Goal: Task Accomplishment & Management: Use online tool/utility

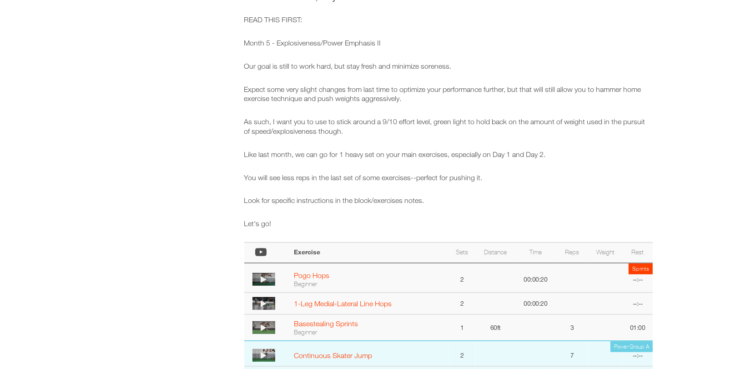
scroll to position [82, 0]
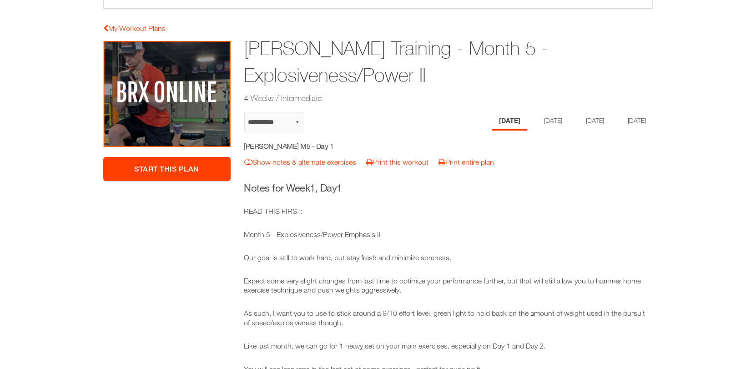
select select "**********"
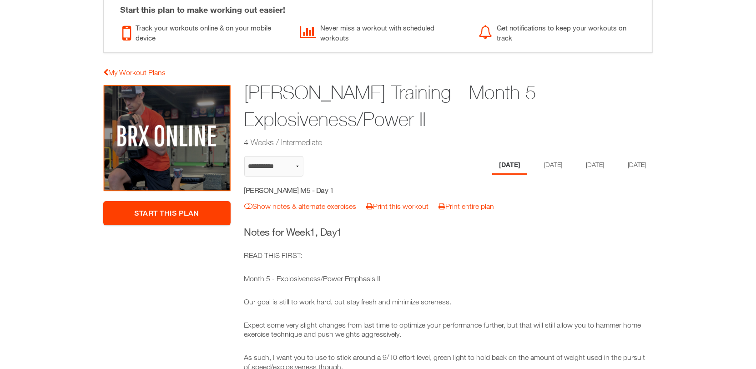
scroll to position [36, 0]
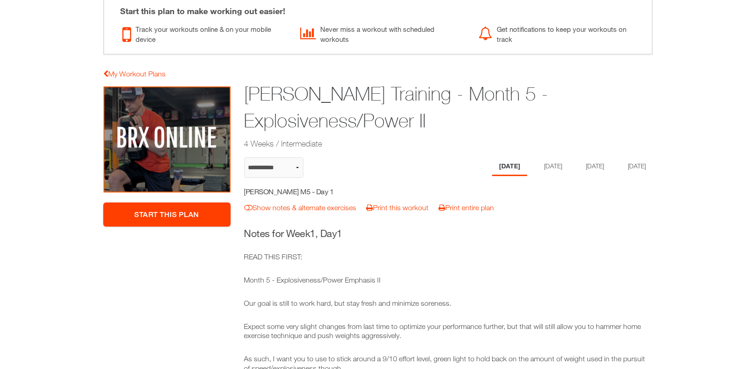
select select "**********"
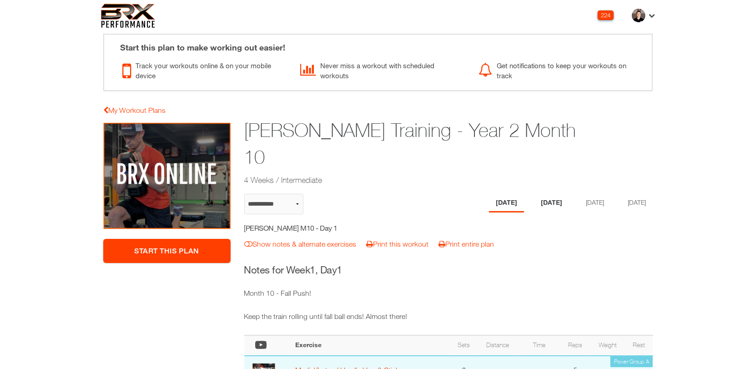
click at [546, 194] on li "[DATE]" at bounding box center [551, 203] width 35 height 19
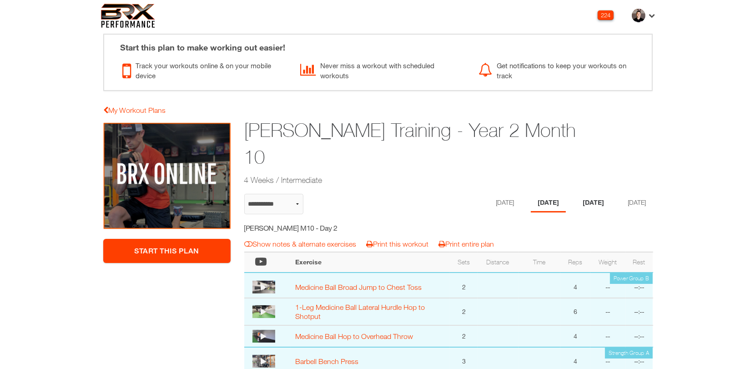
click at [592, 194] on li "[DATE]" at bounding box center [593, 203] width 35 height 19
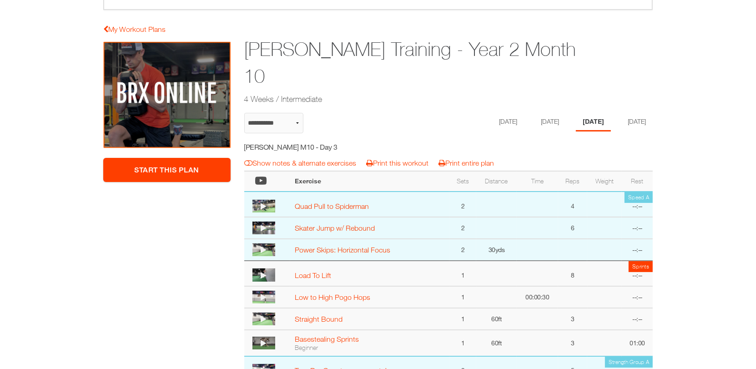
scroll to position [45, 0]
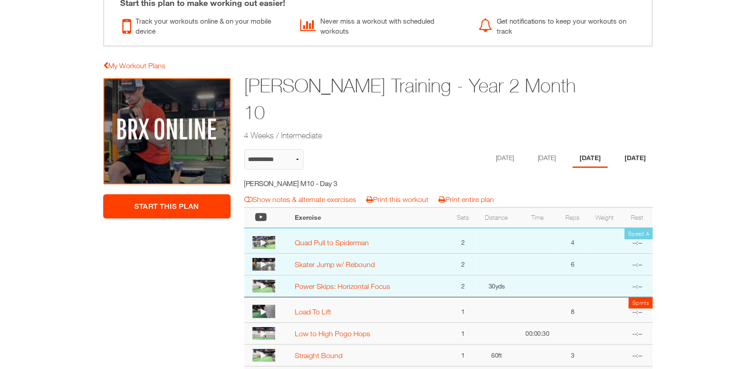
click at [636, 149] on li "[DATE]" at bounding box center [635, 158] width 35 height 19
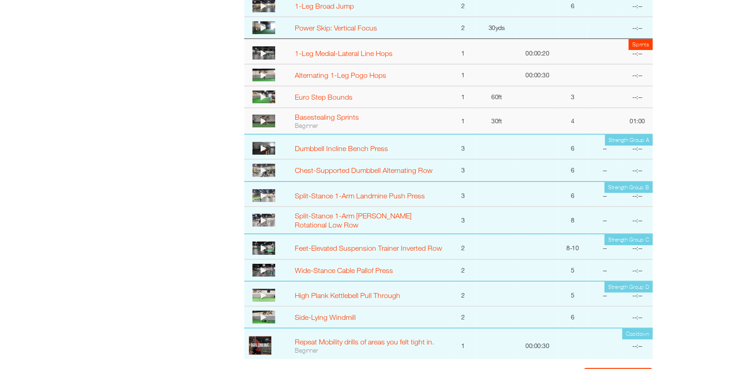
scroll to position [307, 0]
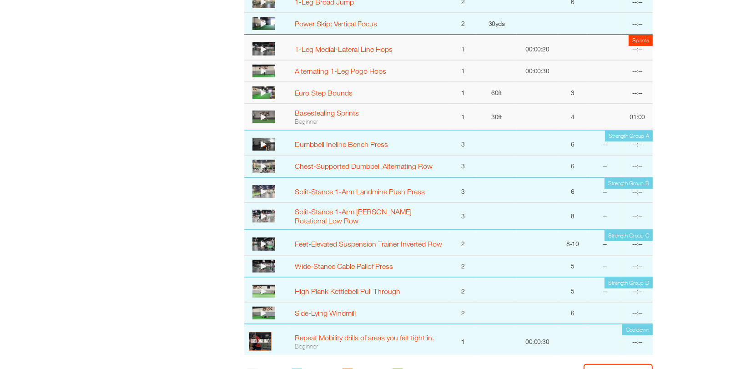
select select "**********"
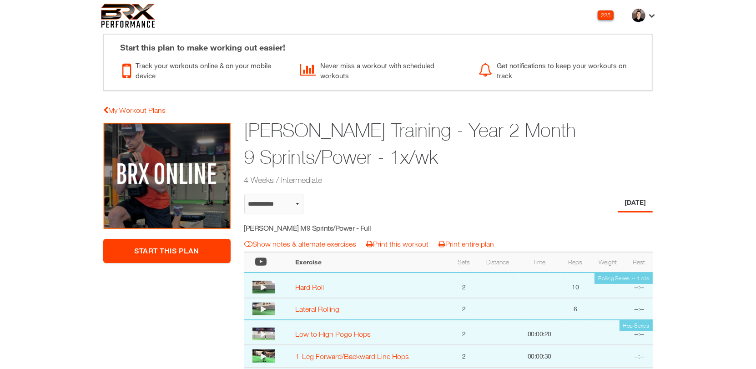
select select "**********"
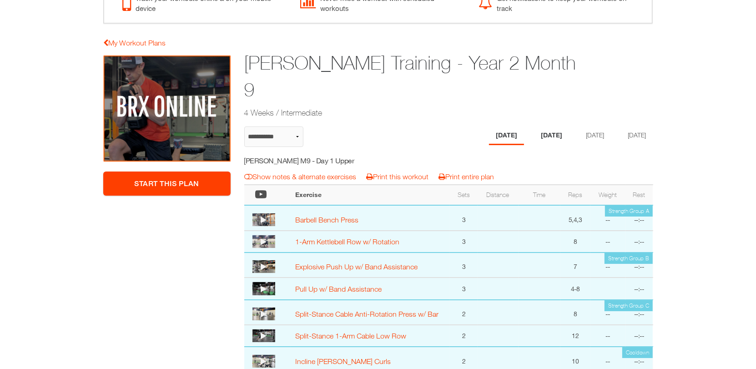
click at [536, 126] on li "[DATE]" at bounding box center [551, 135] width 35 height 19
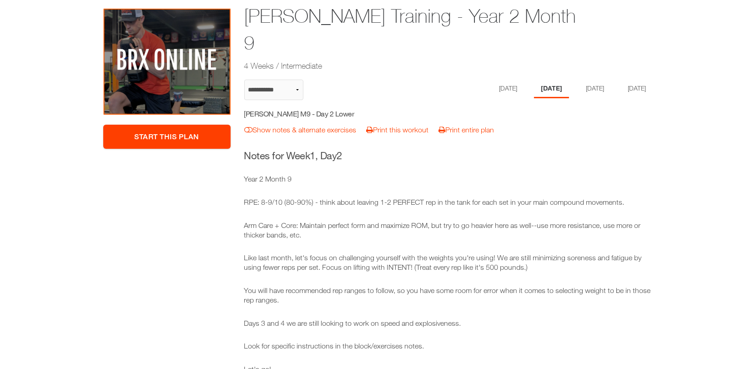
scroll to position [76, 0]
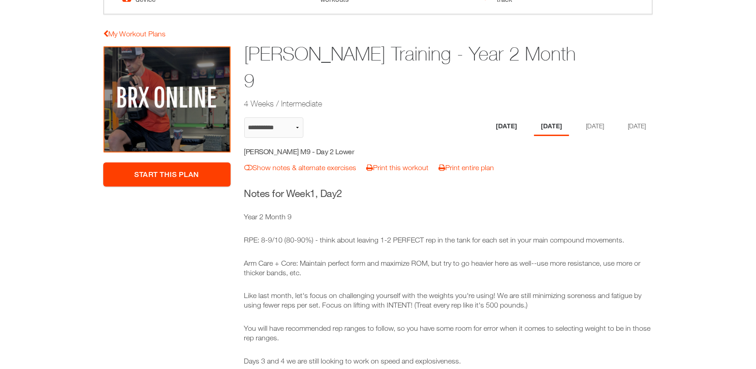
click at [500, 117] on li "[DATE]" at bounding box center [506, 126] width 35 height 19
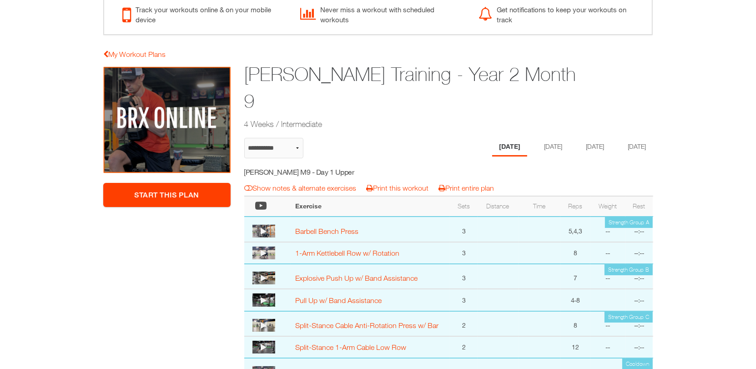
scroll to position [0, 0]
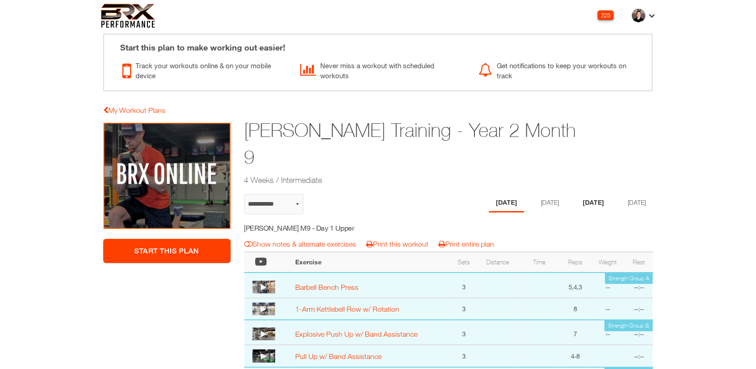
click at [593, 194] on li "[DATE]" at bounding box center [593, 203] width 35 height 19
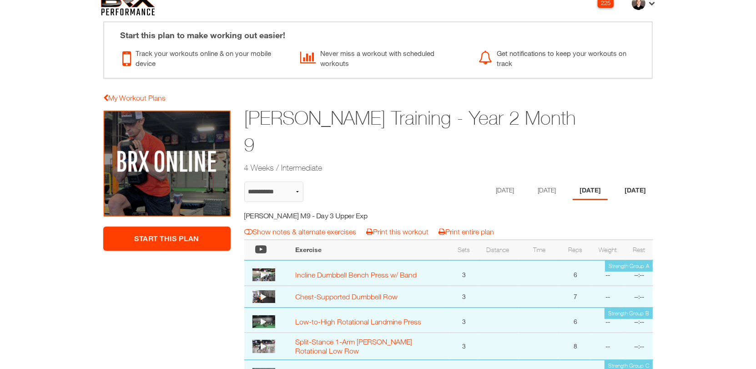
click at [634, 182] on li "[DATE]" at bounding box center [635, 191] width 35 height 19
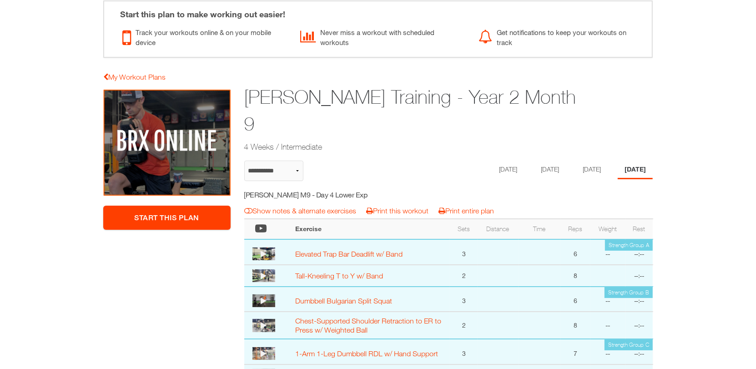
scroll to position [28, 0]
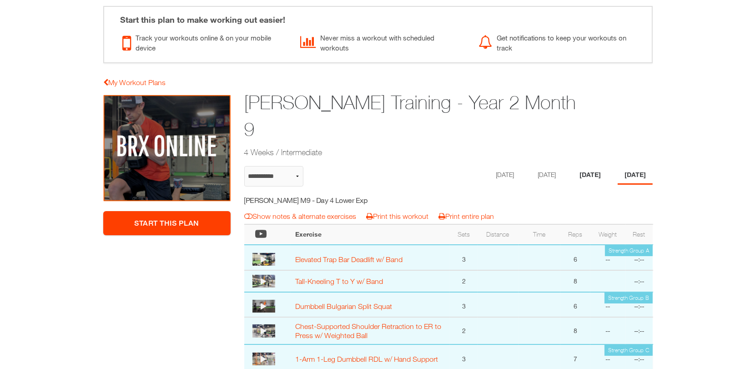
click at [596, 166] on li "[DATE]" at bounding box center [590, 175] width 35 height 19
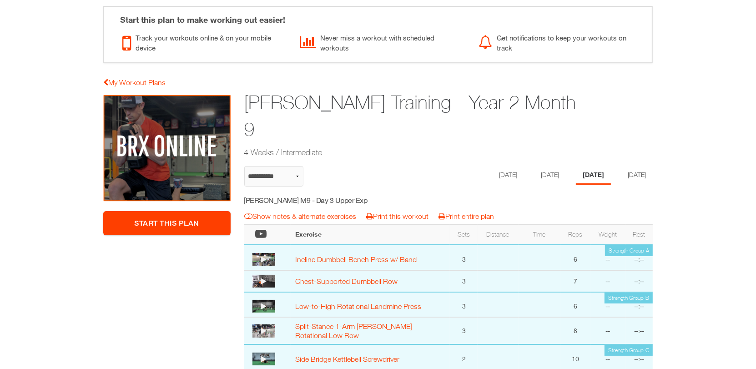
click at [457, 110] on h1 "Joel Jodoin Training - Year 2 Month 9" at bounding box center [413, 116] width 338 height 54
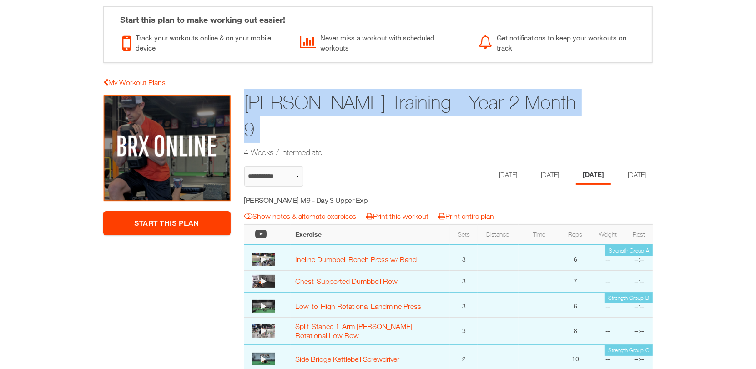
click at [457, 110] on h1 "Joel Jodoin Training - Year 2 Month 9" at bounding box center [413, 116] width 338 height 54
copy div "Joel Jodoin Training - Year 2 Month 9"
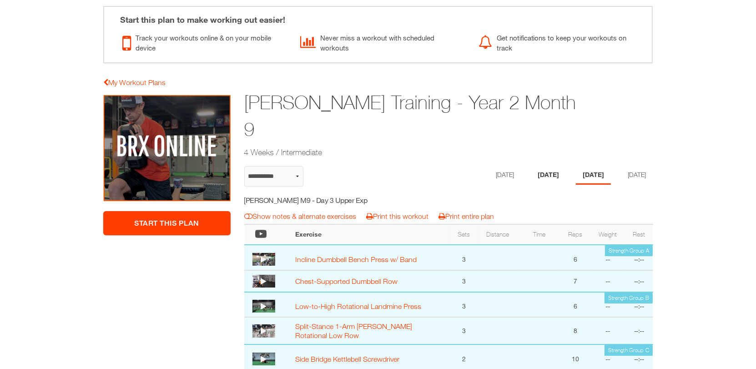
click at [542, 166] on li "Tuesday" at bounding box center [548, 175] width 35 height 19
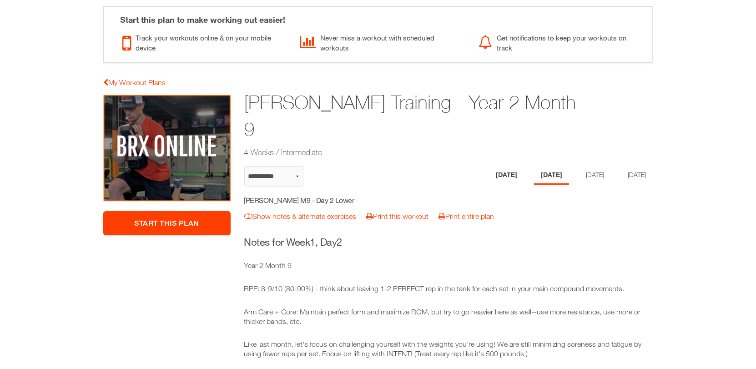
click at [489, 166] on li "[DATE]" at bounding box center [506, 175] width 35 height 19
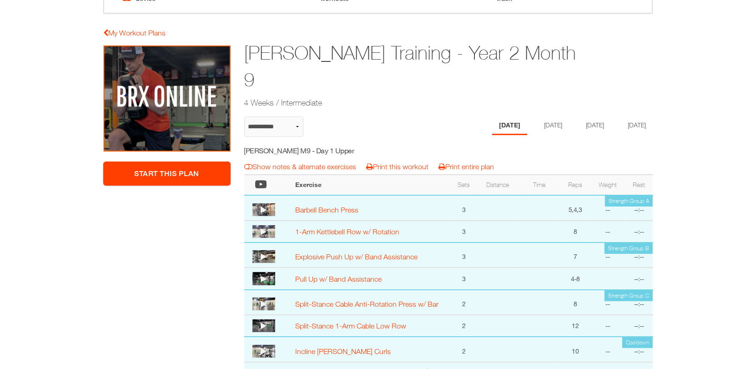
scroll to position [35, 0]
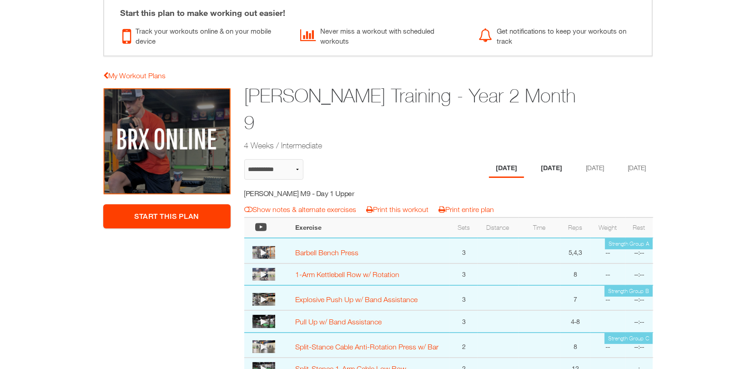
click at [543, 159] on li "Tuesday" at bounding box center [551, 168] width 35 height 19
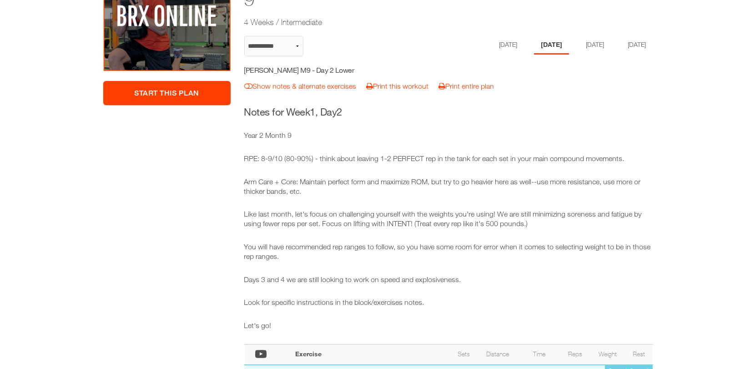
scroll to position [131, 0]
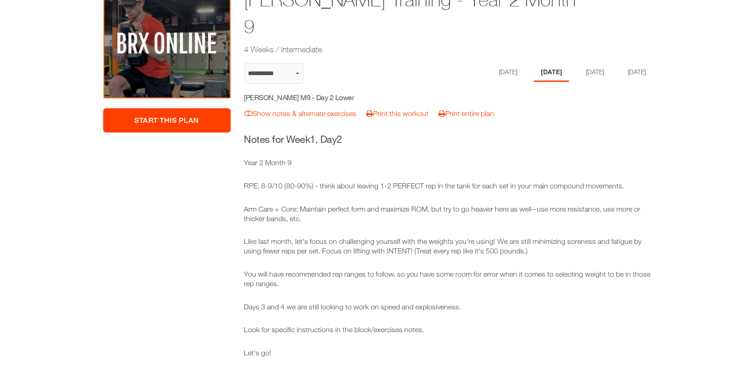
click at [602, 63] on div "****** ******* ******** ****** Monday Tuesday Thursday Friday" at bounding box center [572, 76] width 161 height 26
click at [596, 63] on li "[DATE]" at bounding box center [593, 72] width 35 height 19
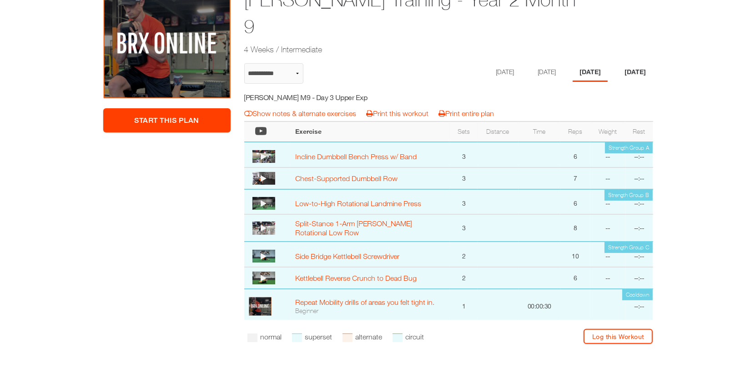
click at [637, 63] on li "[DATE]" at bounding box center [635, 72] width 35 height 19
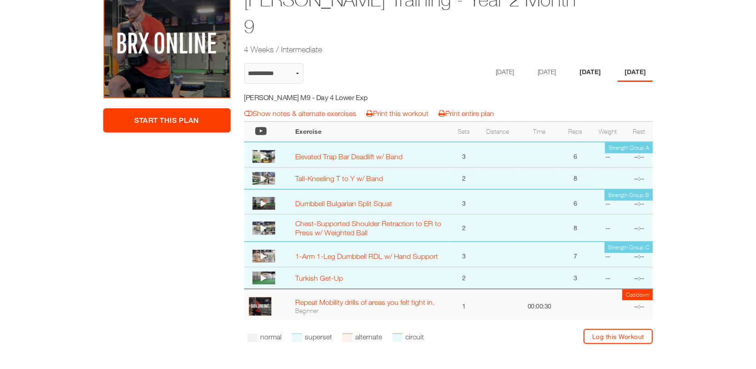
click at [591, 63] on li "[DATE]" at bounding box center [590, 72] width 35 height 19
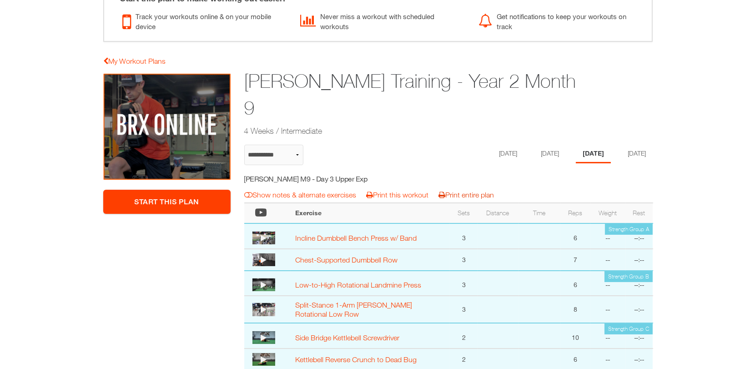
scroll to position [45, 0]
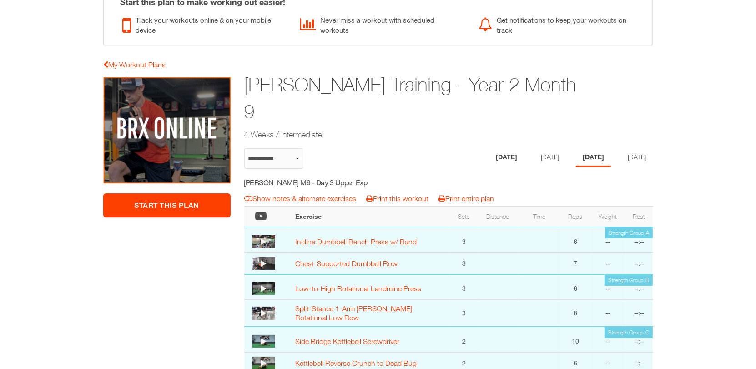
click at [492, 148] on li "Monday" at bounding box center [506, 157] width 35 height 19
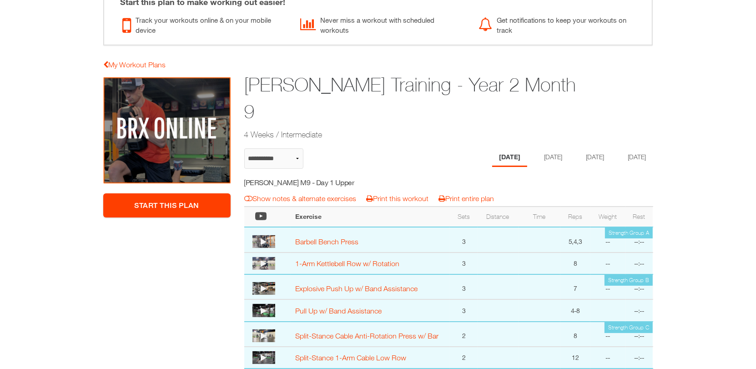
click at [331, 177] on h5 "Joel Jodoin M9 - Day 1 Upper" at bounding box center [325, 182] width 162 height 10
copy div "Joel Jodoin M9 - Day 1 Upper notes & alternates | Print Workout | Print Plan"
click at [551, 148] on li "[DATE]" at bounding box center [551, 157] width 35 height 19
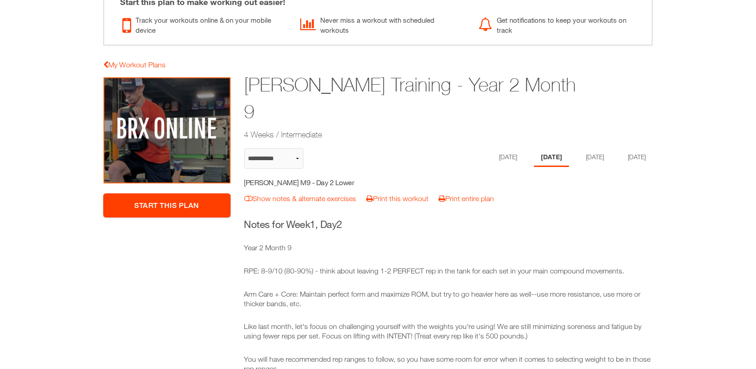
click at [311, 177] on h5 "Joel Jodoin M9 - Day 2 Lower" at bounding box center [325, 182] width 162 height 10
copy div "Joel Jodoin M9 - Day 2 Lower notes & alternates | Print Workout | Print Plan"
click at [592, 148] on li "[DATE]" at bounding box center [593, 157] width 35 height 19
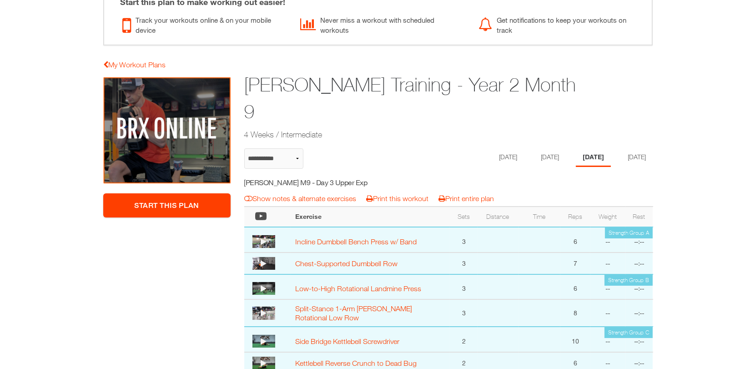
click at [332, 177] on h5 "Joel Jodoin M9 - Day 3 Upper Exp" at bounding box center [325, 182] width 162 height 10
copy div "Joel Jodoin M9 - Day 3 Upper Exp notes & alternates | Print Workout | Print Plan"
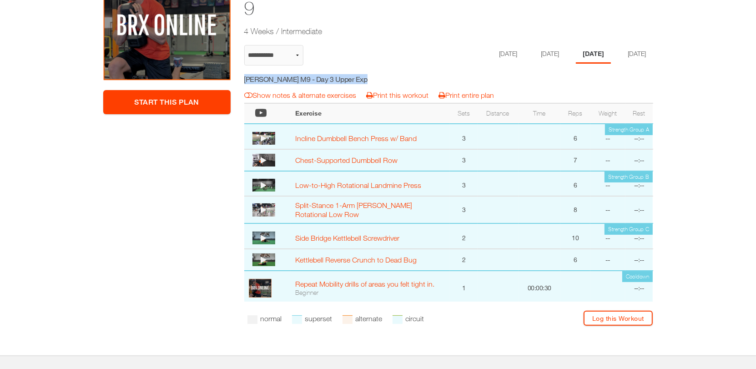
scroll to position [112, 0]
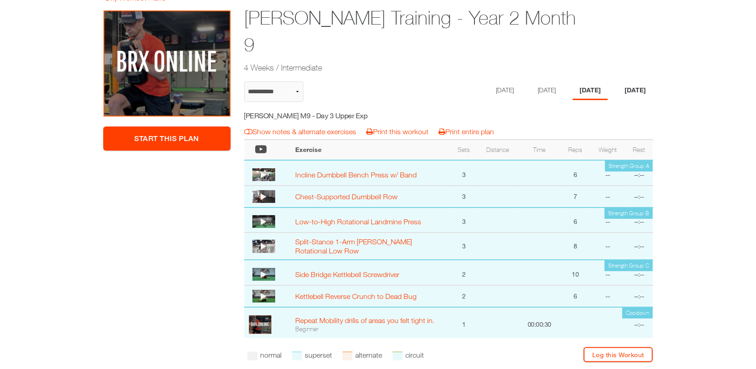
click at [639, 81] on li "Friday" at bounding box center [635, 90] width 35 height 19
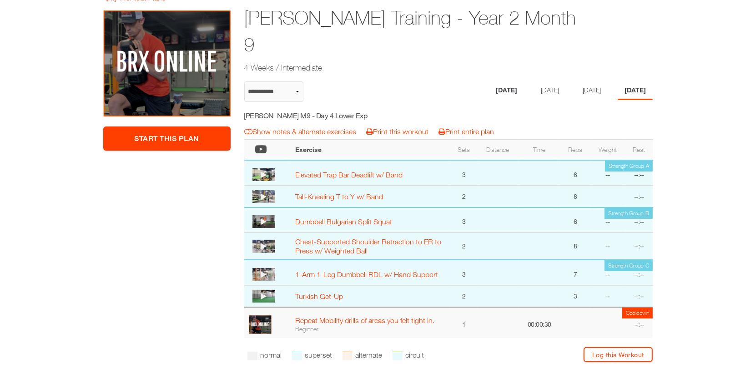
click at [503, 81] on li "Monday" at bounding box center [506, 90] width 35 height 19
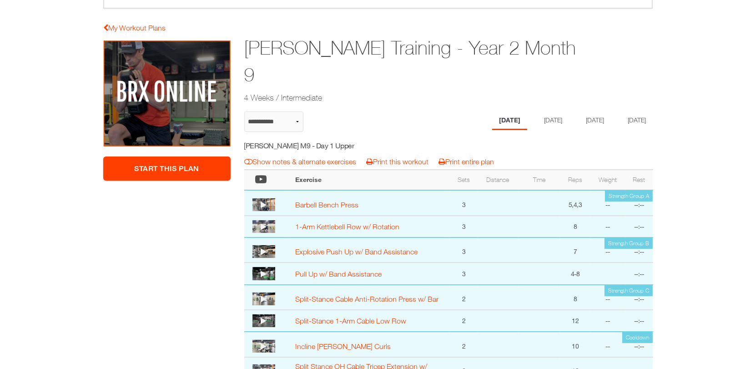
scroll to position [75, 0]
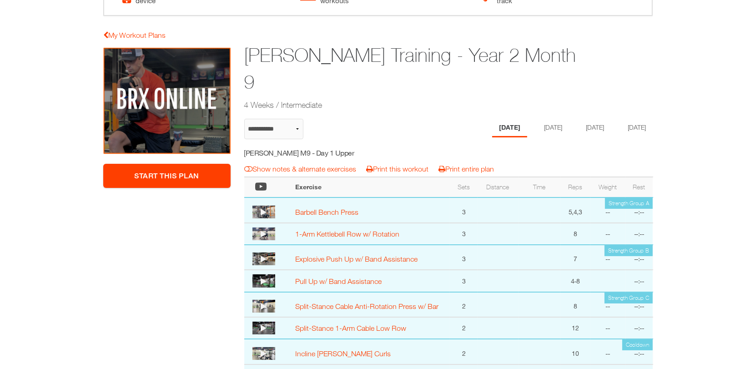
select select "**********"
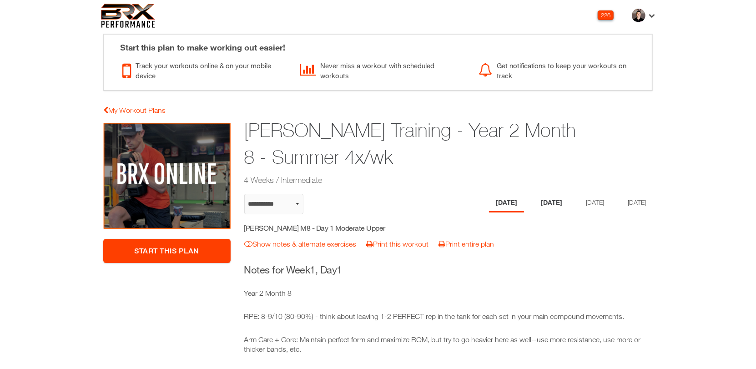
click at [551, 204] on li "[DATE]" at bounding box center [551, 203] width 35 height 19
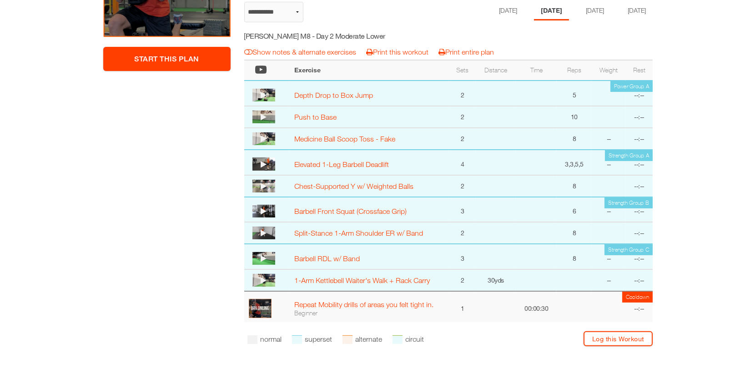
scroll to position [147, 0]
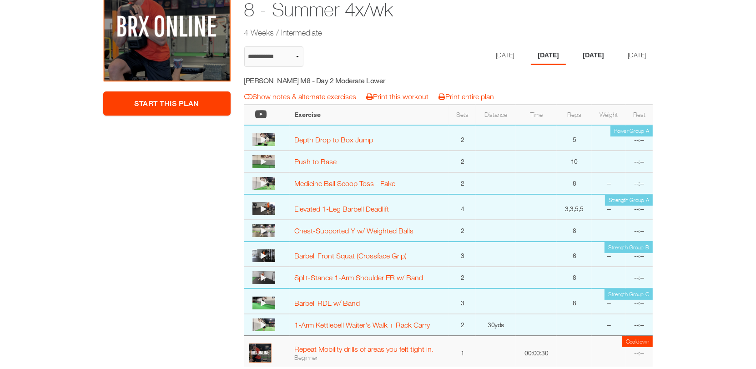
click at [597, 56] on li "[DATE]" at bounding box center [593, 55] width 35 height 19
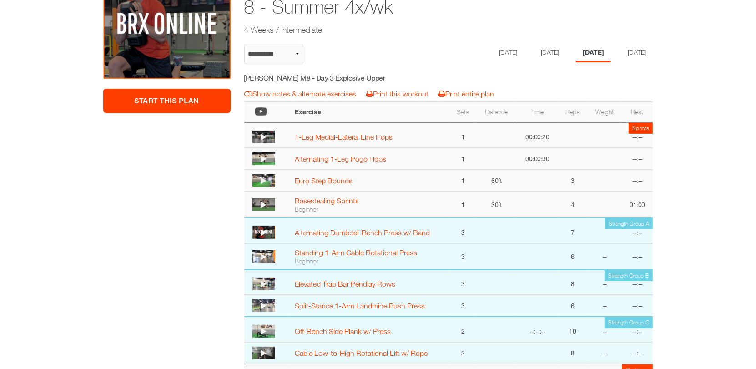
scroll to position [148, 0]
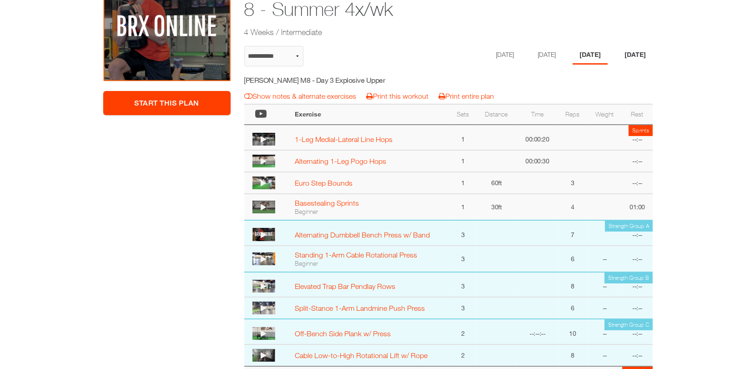
click at [634, 56] on li "[DATE]" at bounding box center [635, 55] width 35 height 19
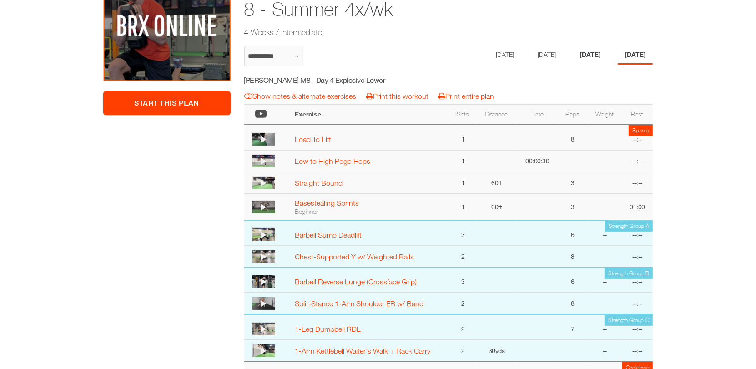
click at [591, 57] on li "[DATE]" at bounding box center [590, 55] width 35 height 19
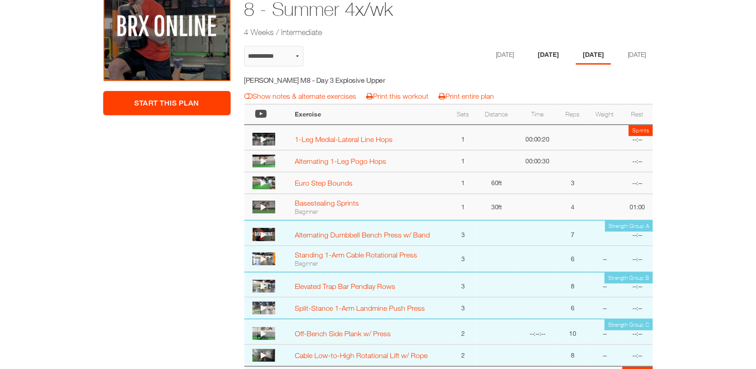
click at [539, 56] on li "[DATE]" at bounding box center [548, 55] width 35 height 19
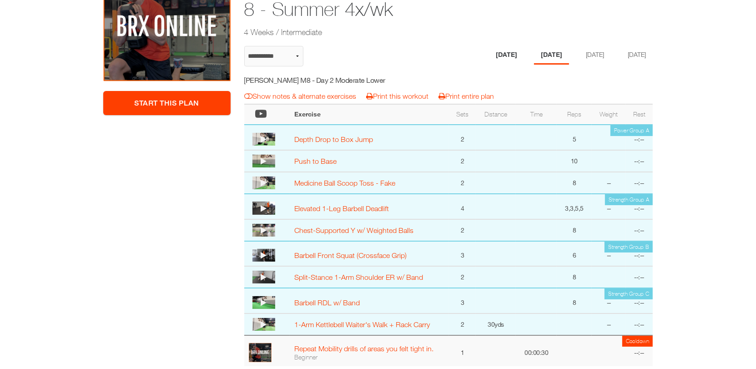
click at [498, 56] on li "[DATE]" at bounding box center [506, 55] width 35 height 19
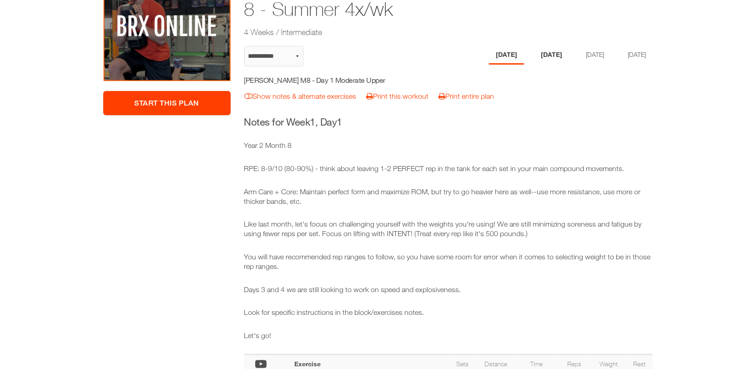
click at [549, 55] on li "Tuesday" at bounding box center [551, 55] width 35 height 19
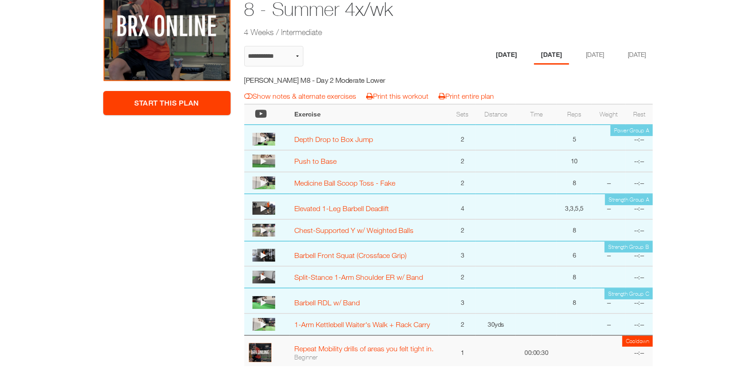
click at [501, 54] on li "[DATE]" at bounding box center [506, 55] width 35 height 19
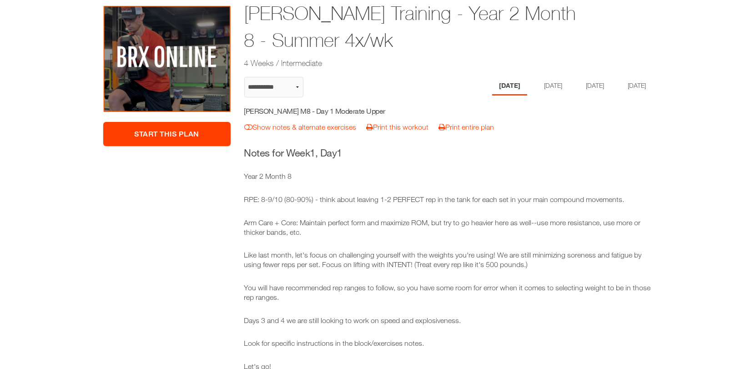
scroll to position [0, 0]
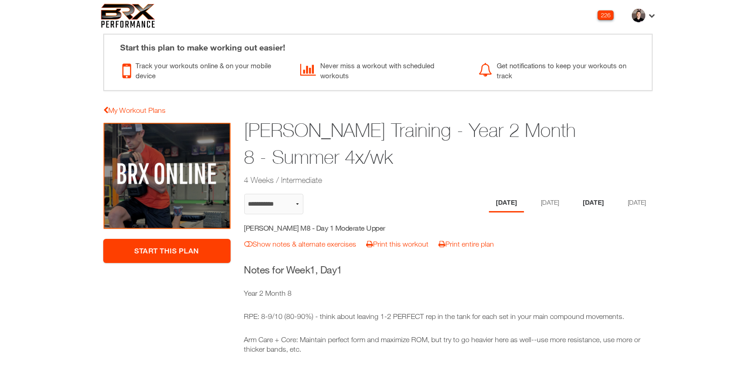
click at [596, 197] on li "Thursday" at bounding box center [593, 203] width 35 height 19
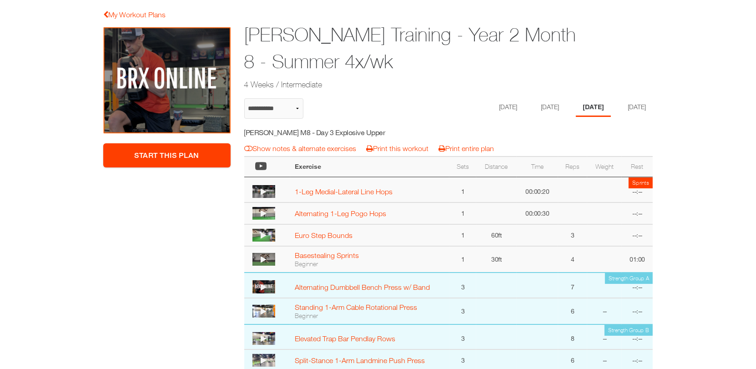
scroll to position [96, 0]
click at [632, 107] on li "[DATE]" at bounding box center [635, 107] width 35 height 19
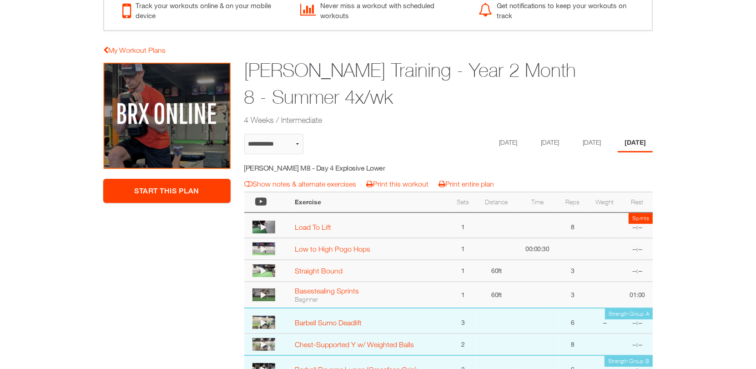
scroll to position [0, 0]
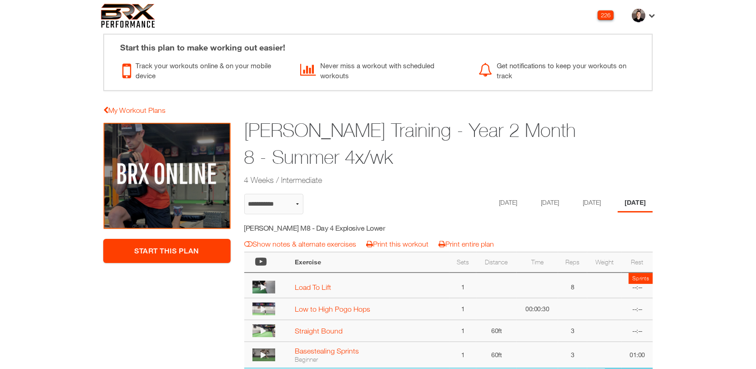
drag, startPoint x: 387, startPoint y: 155, endPoint x: 248, endPoint y: 117, distance: 143.8
click at [248, 117] on h1 "Jacob Pardalis Training - Year 2 Month 8 - Summer 4x/wk" at bounding box center [413, 144] width 338 height 54
copy h1 "Jacob Pardalis Training - Year 2 Month 8 - Summer 4x/wk"
click at [460, 171] on div "Jacob Pardalis Training - Year 2 Month 8 - Summer 4x/wk 4 Weeks / Intermediate" at bounding box center [413, 153] width 352 height 74
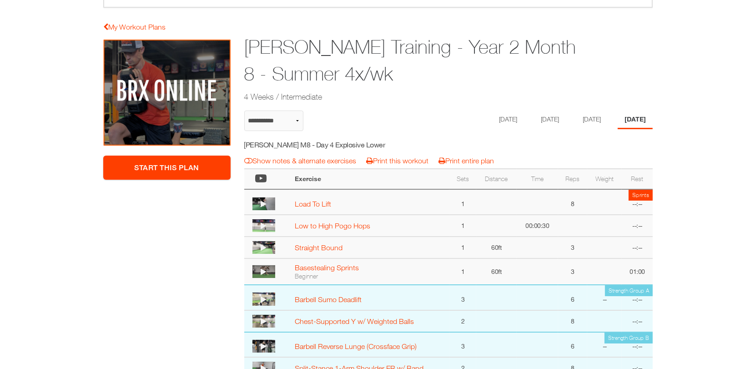
scroll to position [99, 0]
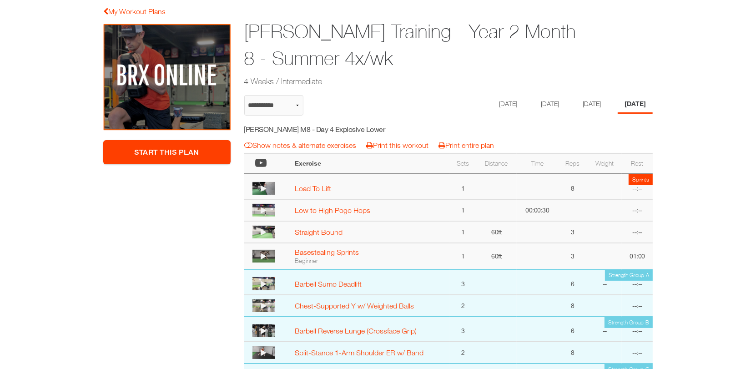
click at [341, 129] on h5 "Jacob Pardalis M8 - Day 4 Explosive Lower" at bounding box center [325, 129] width 162 height 10
copy div "Jacob Pardalis M8 - Day 4 Explosive Lower notes & alternates | Print Workout | …"
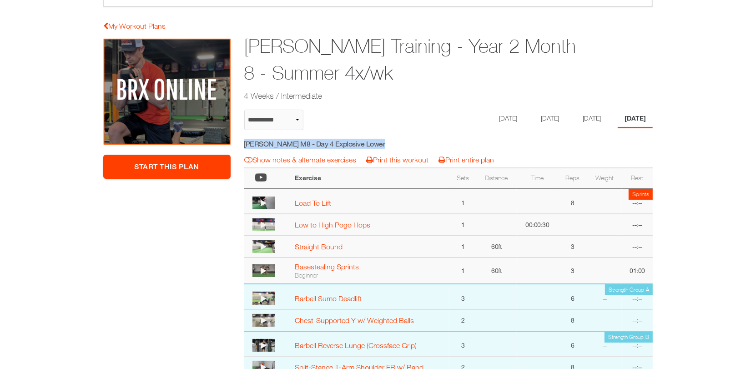
scroll to position [1, 0]
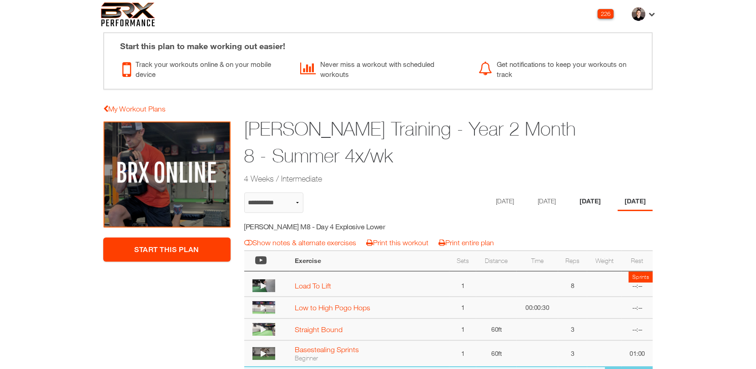
click at [588, 197] on li "[DATE]" at bounding box center [590, 201] width 35 height 19
click at [332, 228] on h5 "Jacob Pardalis M8 - Day 3 Explosive Upper" at bounding box center [325, 227] width 162 height 10
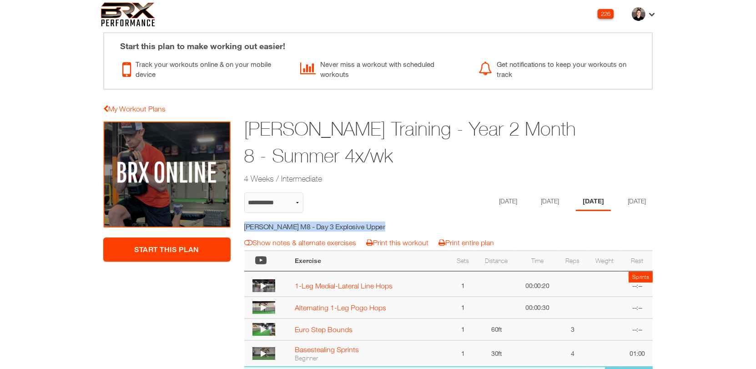
click at [332, 228] on h5 "Jacob Pardalis M8 - Day 3 Explosive Upper" at bounding box center [325, 227] width 162 height 10
copy div "Jacob Pardalis M8 - Day 3 Explosive Upper notes & alternates | Print Workout | …"
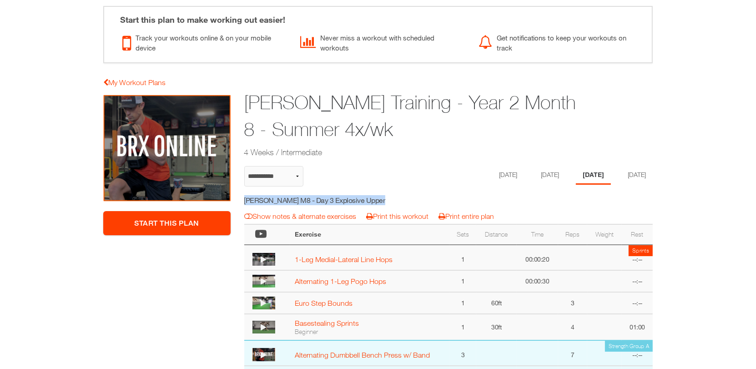
scroll to position [0, 0]
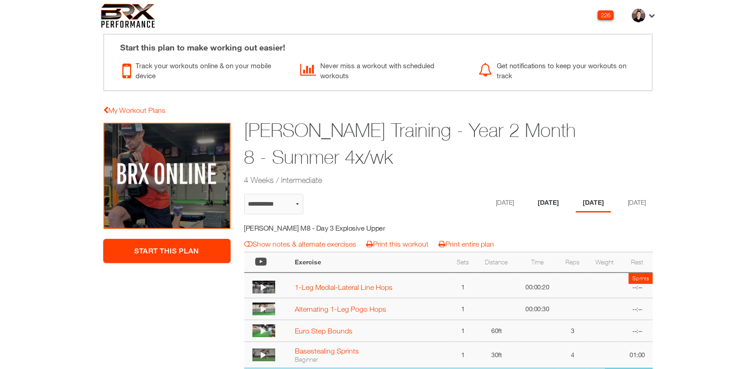
click at [537, 199] on li "[DATE]" at bounding box center [548, 203] width 35 height 19
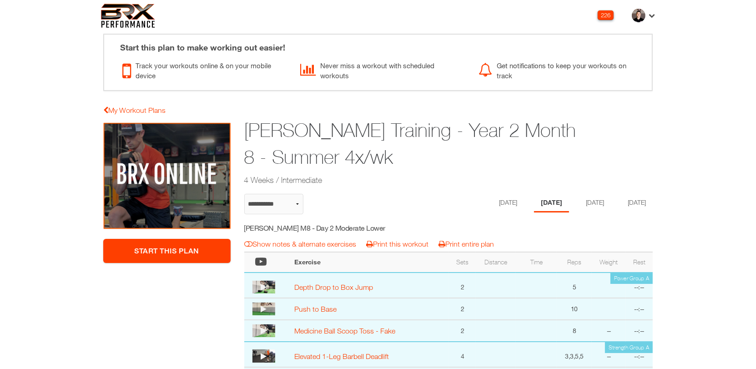
click at [351, 226] on h5 "Jacob Pardalis M8 - Day 2 Moderate Lower" at bounding box center [325, 228] width 162 height 10
copy div "Jacob Pardalis M8 - Day 2 Moderate Lower notes & alternates | Print Workout | P…"
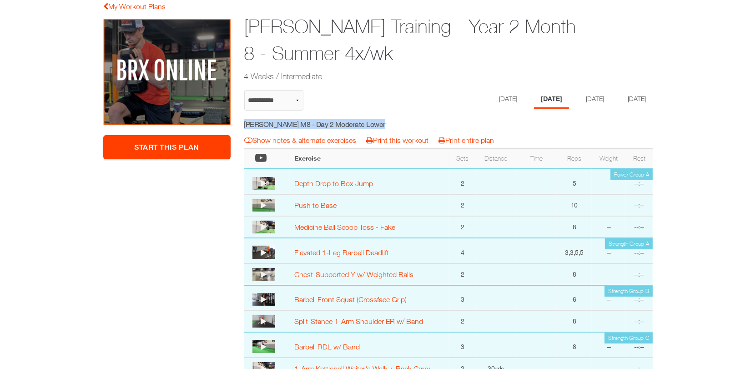
scroll to position [42, 0]
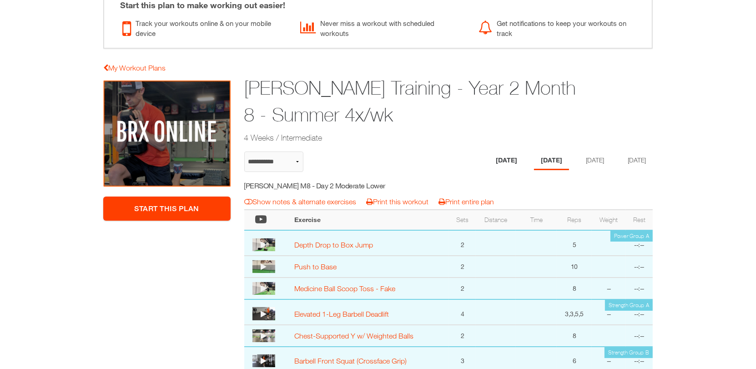
click at [502, 158] on li "Monday" at bounding box center [506, 161] width 35 height 19
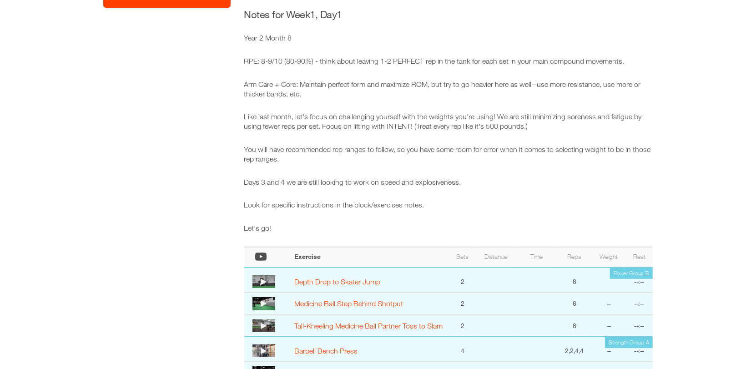
scroll to position [250, 0]
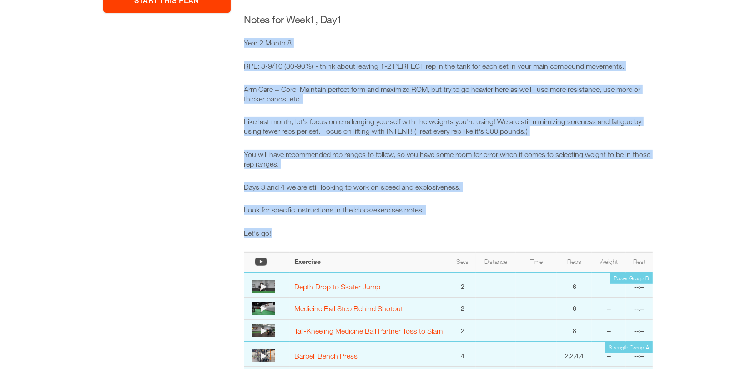
drag, startPoint x: 298, startPoint y: 231, endPoint x: 234, endPoint y: 45, distance: 197.3
click at [234, 45] on div "**********" at bounding box center [377, 231] width 563 height 719
copy div "Year 2 Month 8 RPE: 8-9/10 (80-90%) - think about leaving 1-2 PERFECT rep in th…"
drag, startPoint x: 258, startPoint y: 42, endPoint x: 158, endPoint y: 70, distance: 103.0
click at [158, 70] on div "**********" at bounding box center [377, 231] width 563 height 719
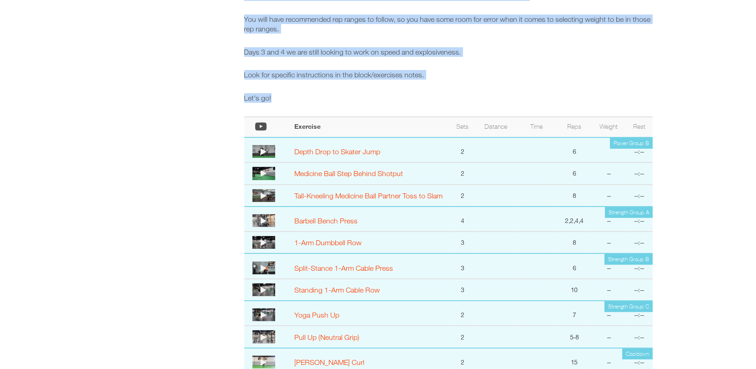
scroll to position [193, 0]
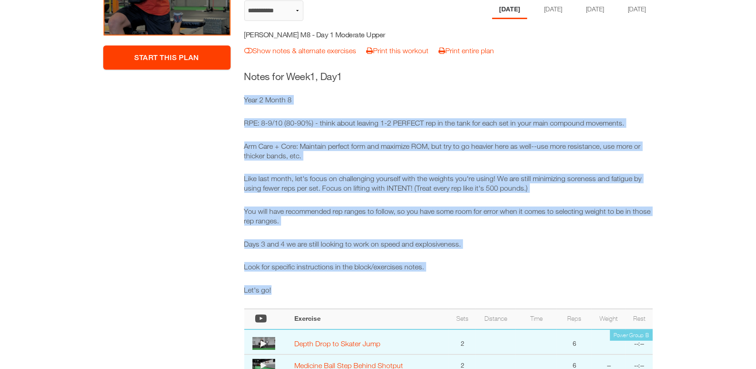
select select "**********"
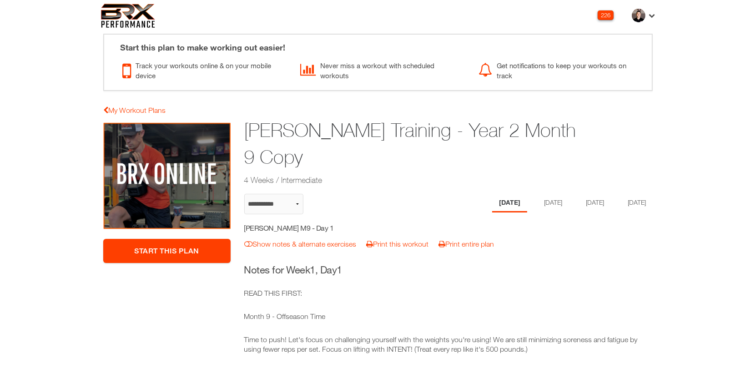
select select "**********"
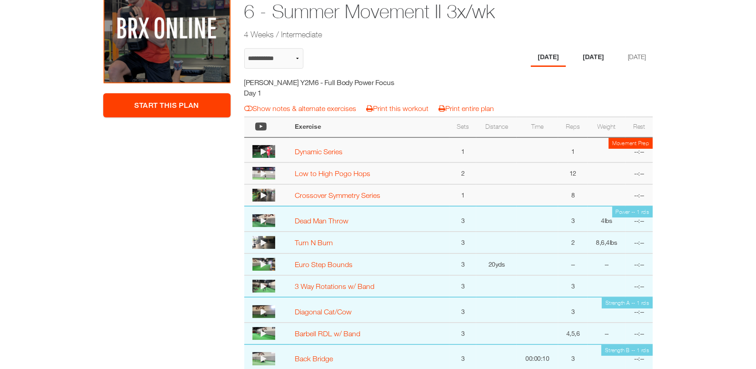
click at [595, 60] on li "[DATE]" at bounding box center [593, 57] width 35 height 19
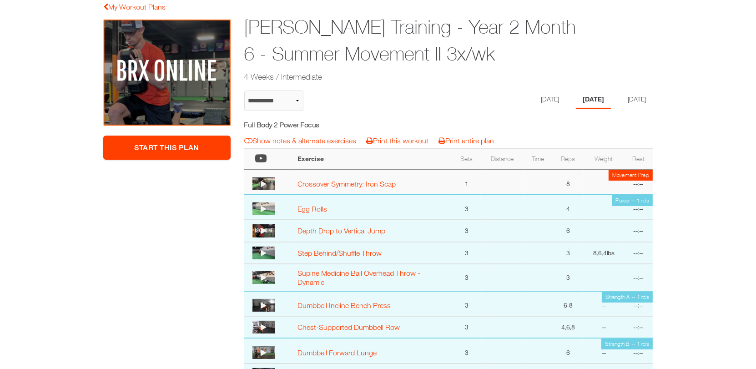
scroll to position [106, 0]
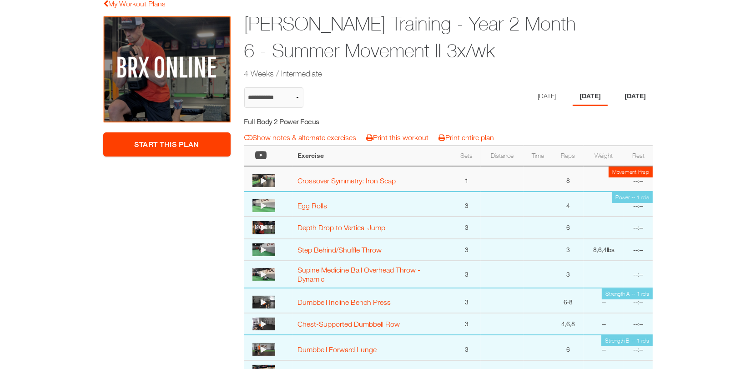
click at [633, 97] on li "[DATE]" at bounding box center [635, 96] width 35 height 19
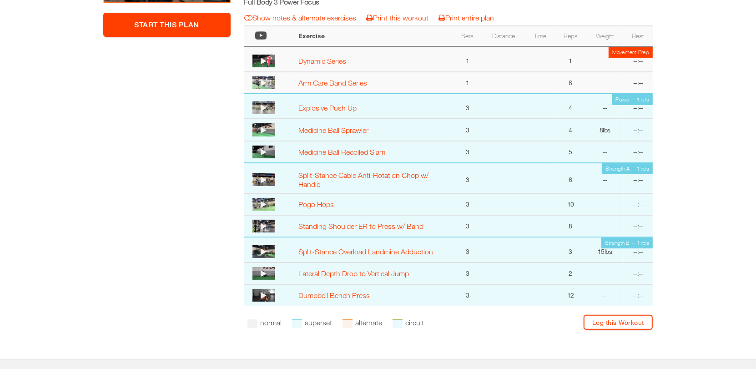
scroll to position [227, 0]
select select "**********"
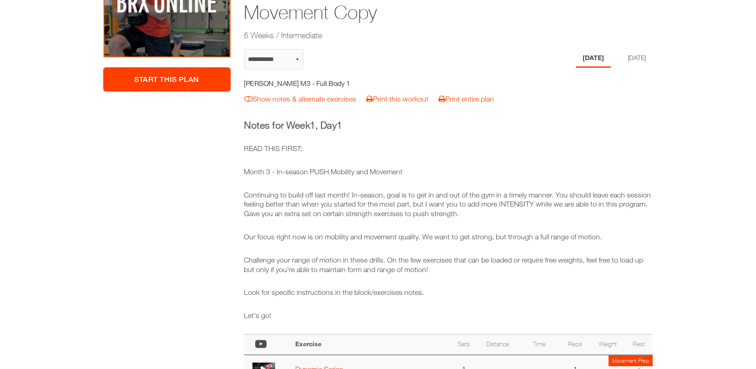
scroll to position [158, 0]
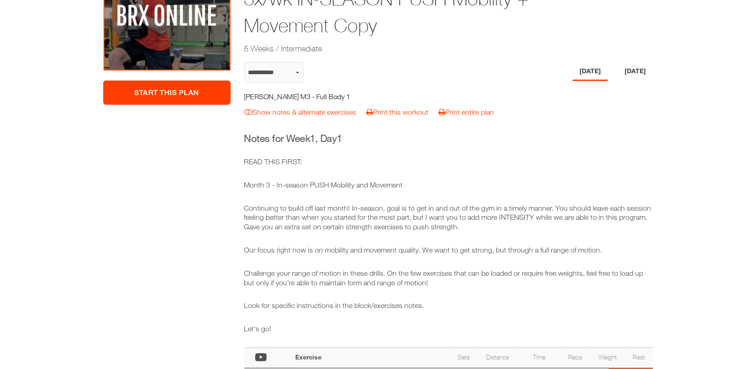
click at [640, 74] on li "[DATE]" at bounding box center [635, 71] width 35 height 19
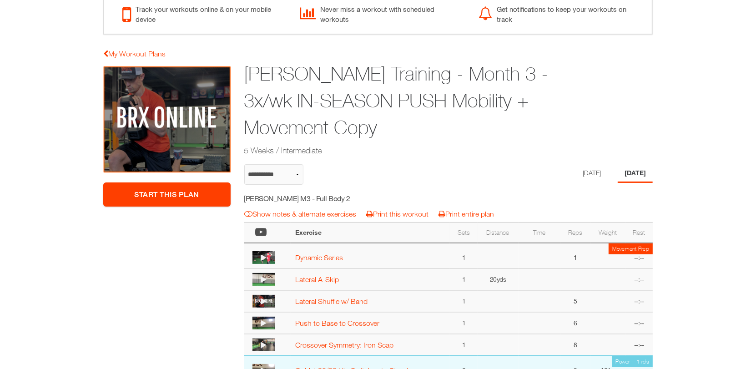
scroll to position [51, 0]
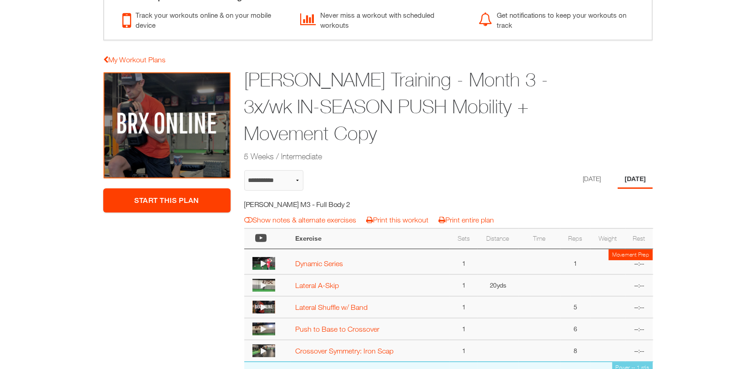
select select "**********"
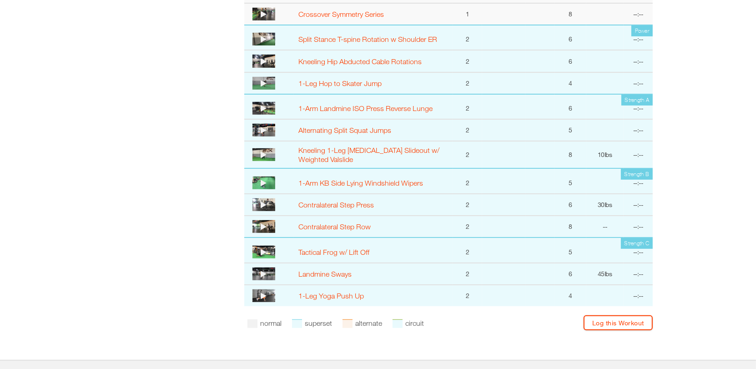
scroll to position [515, 0]
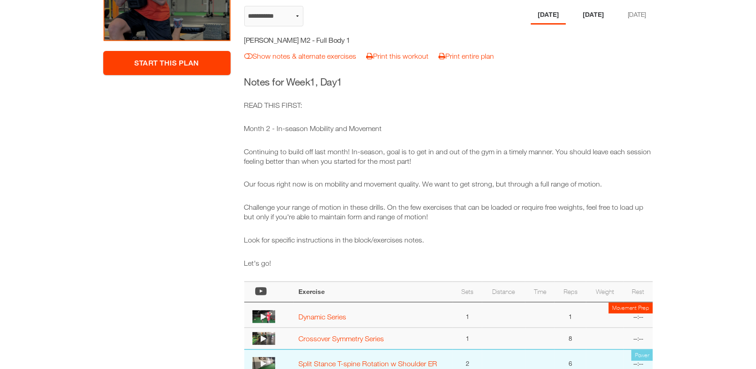
click at [593, 12] on li "[DATE]" at bounding box center [593, 15] width 35 height 19
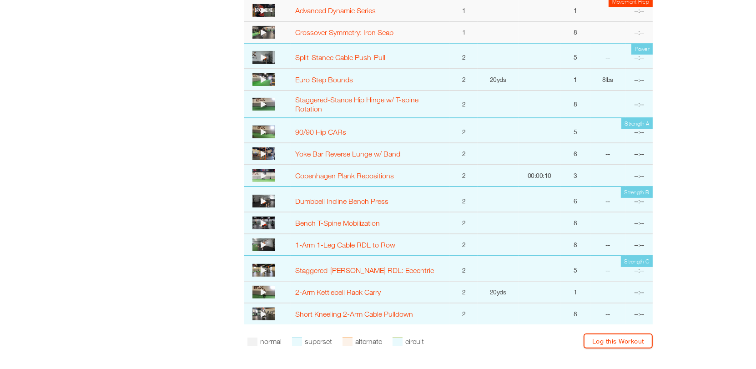
scroll to position [278, 0]
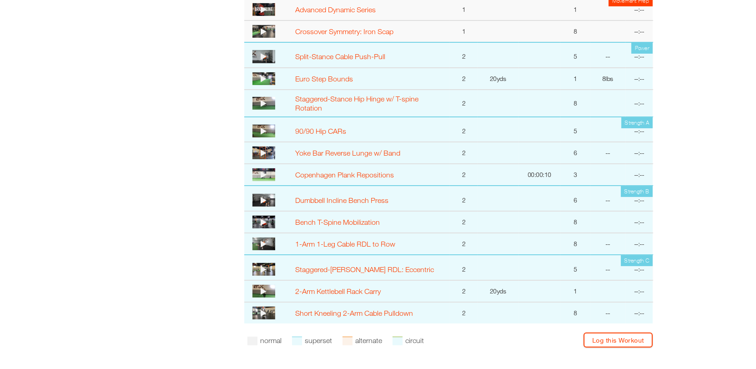
select select "**********"
